Goal: Task Accomplishment & Management: Manage account settings

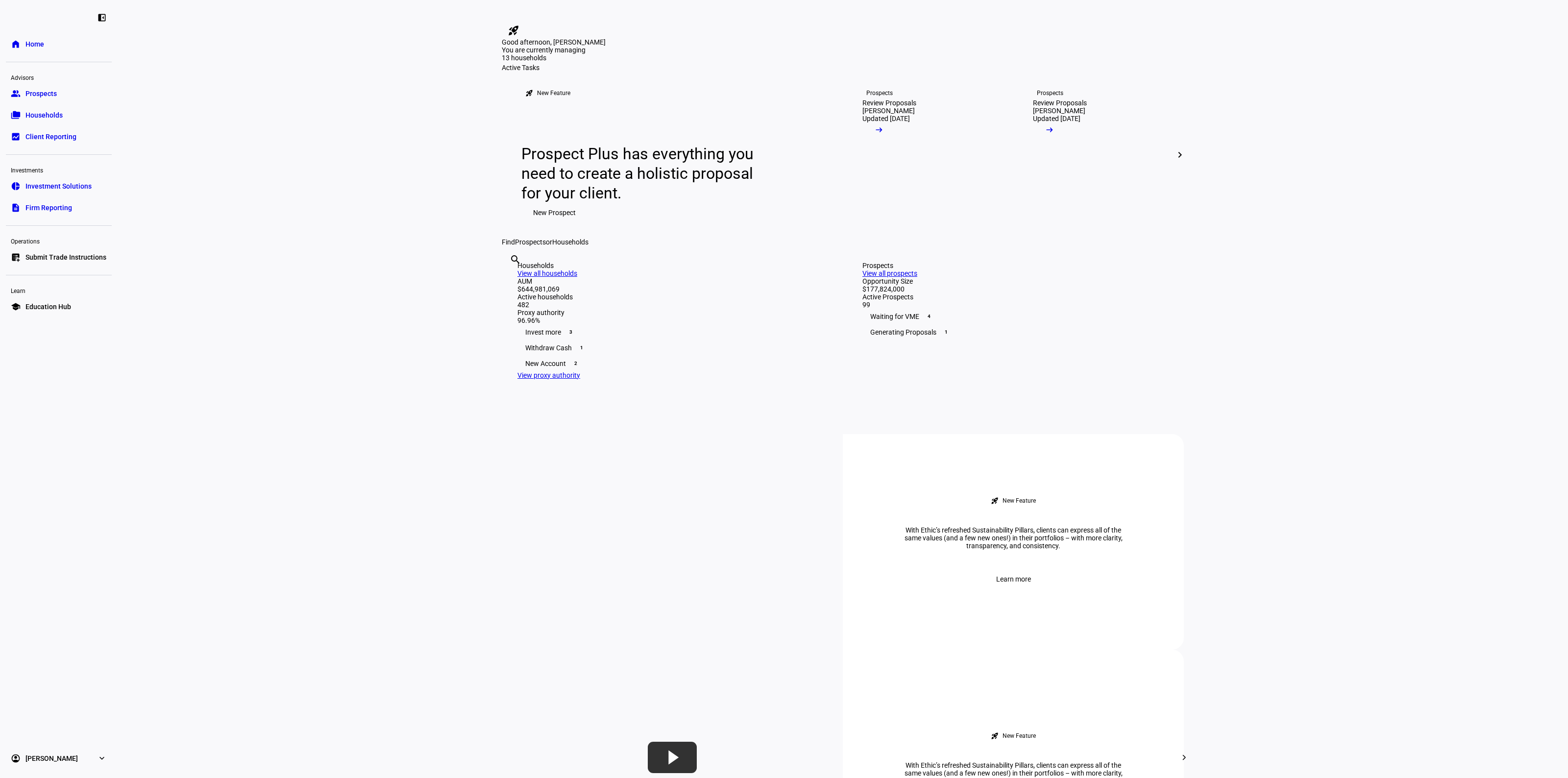
click at [1151, 277] on div "Prospects View all prospects" at bounding box center [1015, 269] width 306 height 16
click at [1137, 277] on div "Prospects View all prospects" at bounding box center [1015, 269] width 306 height 16
click at [918, 277] on link "View all prospects" at bounding box center [890, 273] width 55 height 8
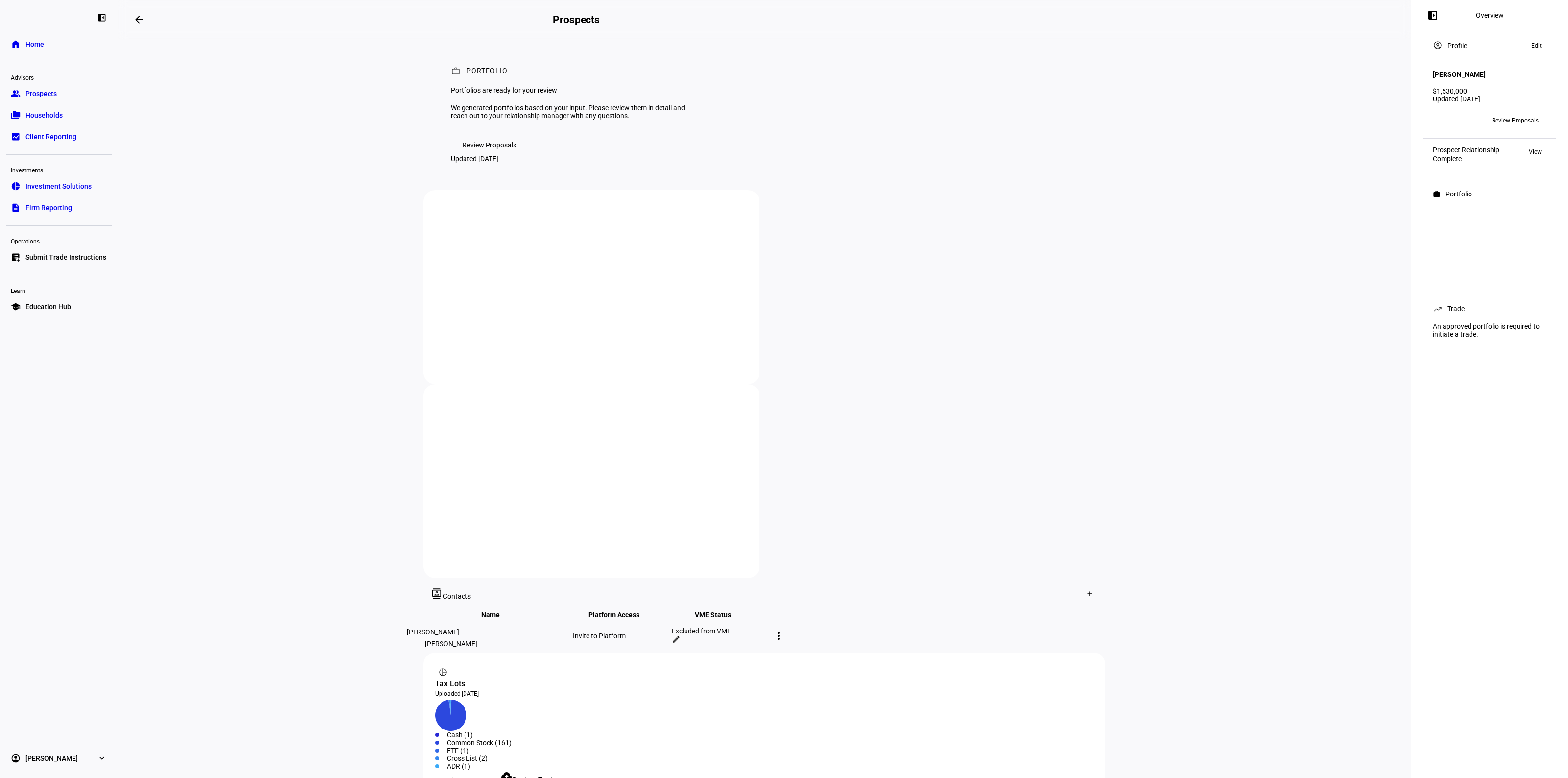
drag, startPoint x: 491, startPoint y: 192, endPoint x: 537, endPoint y: 207, distance: 48.4
click at [489, 155] on span "Review Proposals" at bounding box center [489, 144] width 54 height 20
